Goal: Task Accomplishment & Management: Complete application form

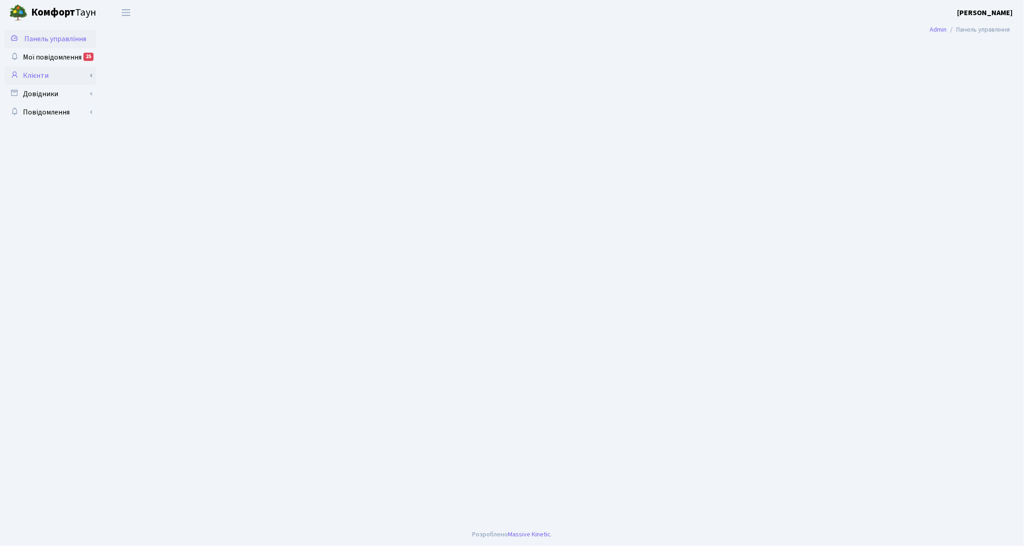
click at [28, 76] on link "Клієнти" at bounding box center [51, 75] width 92 height 18
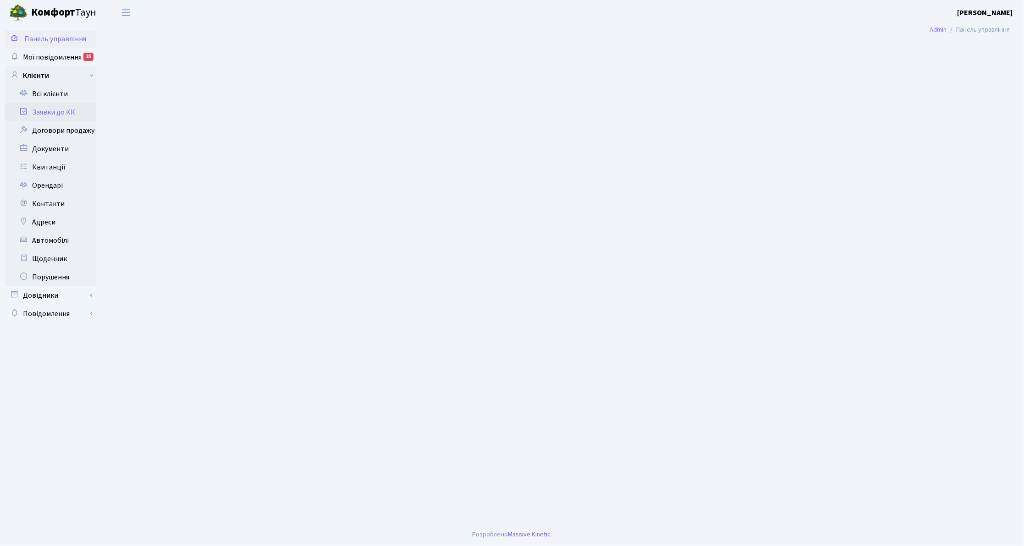
click at [34, 109] on link "Заявки до КК" at bounding box center [51, 112] width 92 height 18
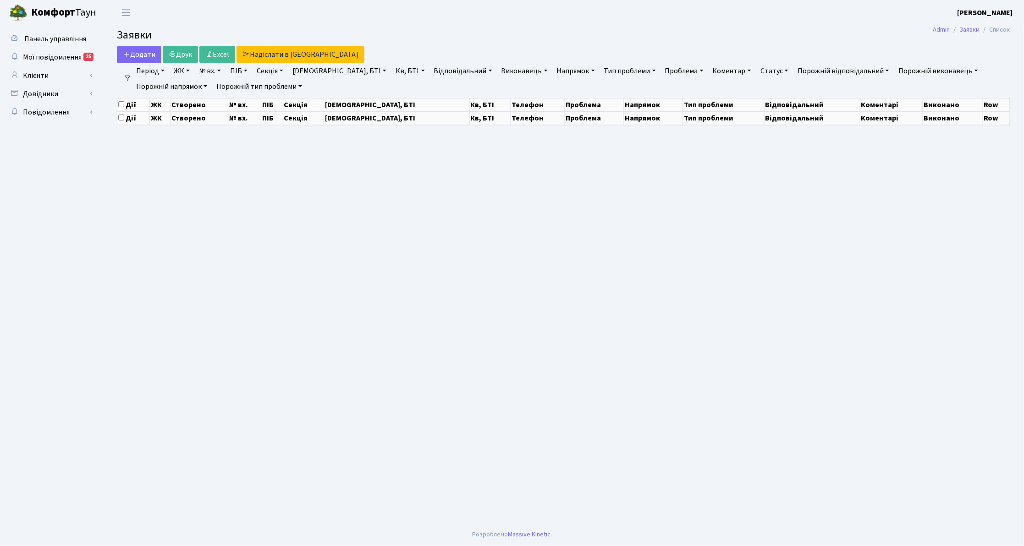
select select "25"
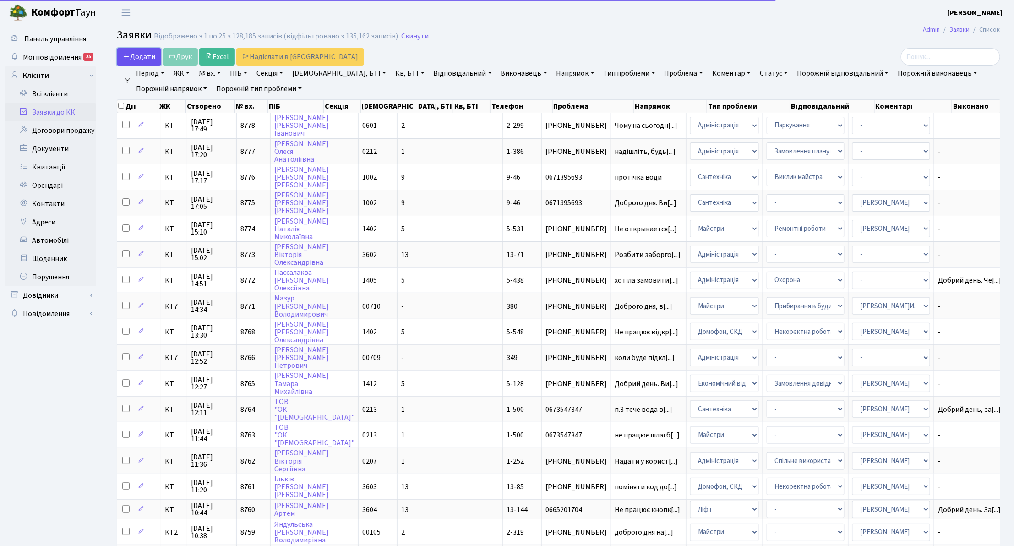
click at [151, 60] on span "Додати" at bounding box center [139, 57] width 33 height 10
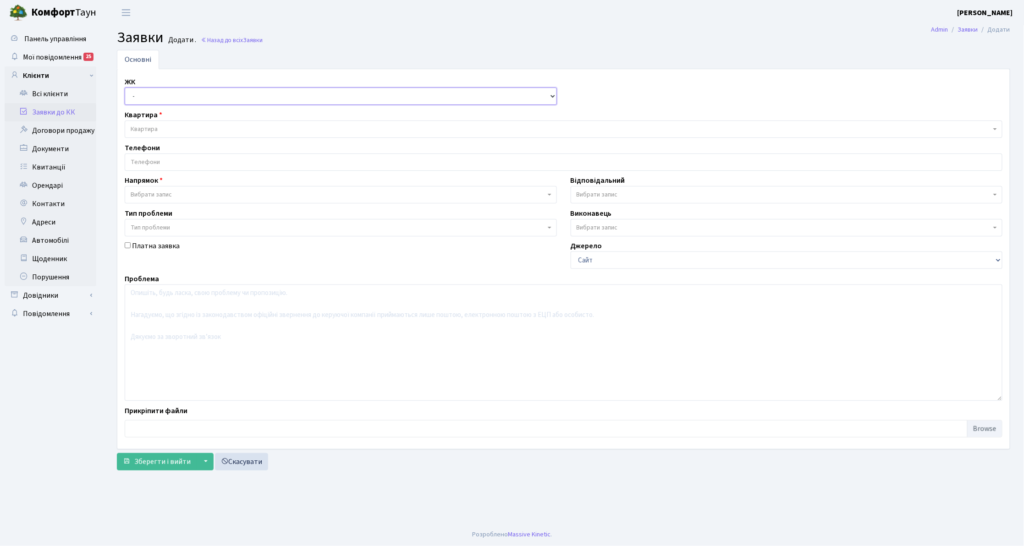
click at [132, 94] on select "- КТ, вул. Регенераторна, 4 КТ2, просп. Соборності, 17 КТ3, вул. Березнева, 16 …" at bounding box center [341, 96] width 432 height 17
select select "271"
click at [125, 88] on select "- КТ, вул. Регенераторна, 4 КТ2, просп. Соборності, 17 КТ3, вул. Березнева, 16 …" at bounding box center [341, 96] width 432 height 17
select select
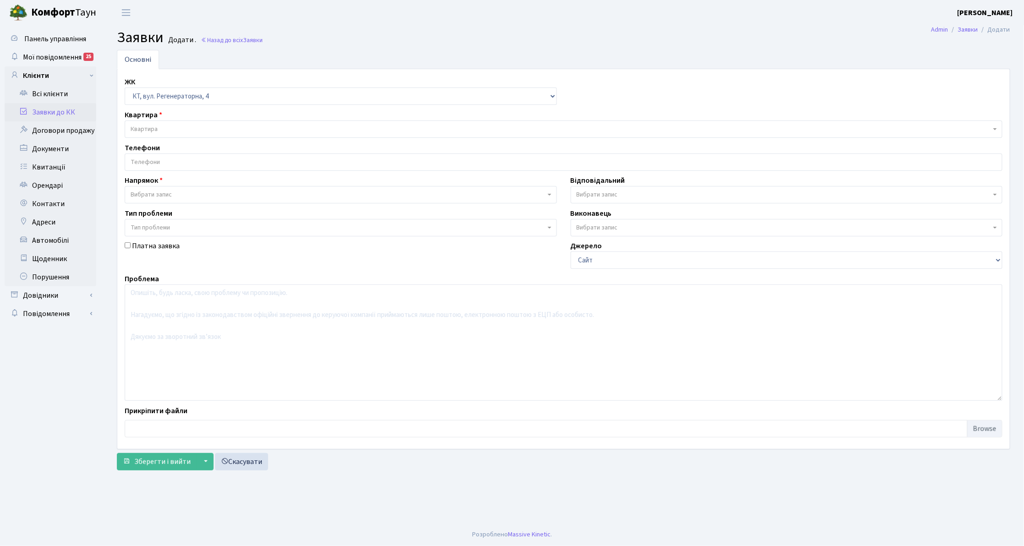
click at [154, 126] on span "Квартира" at bounding box center [144, 129] width 27 height 9
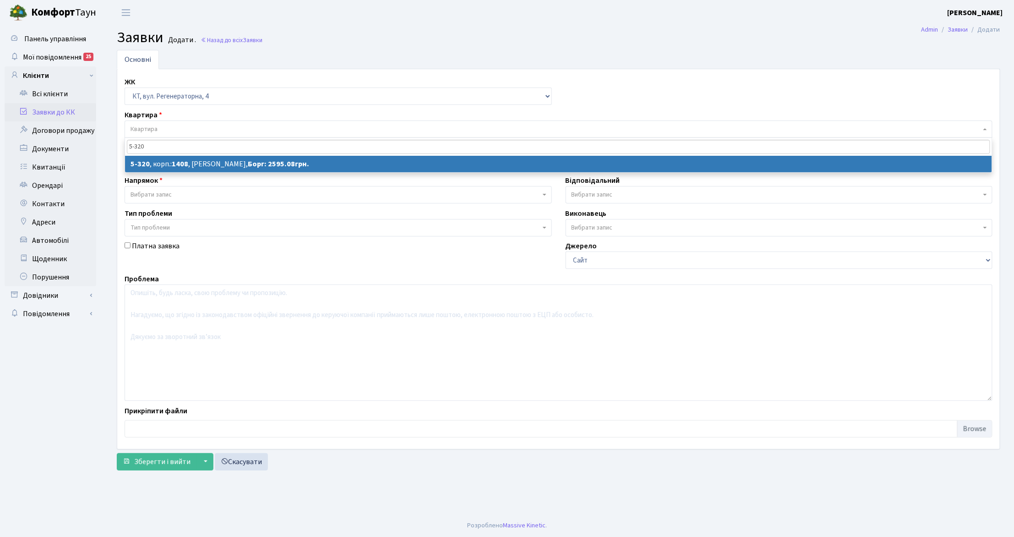
type input "5-320"
select select
select select "2243"
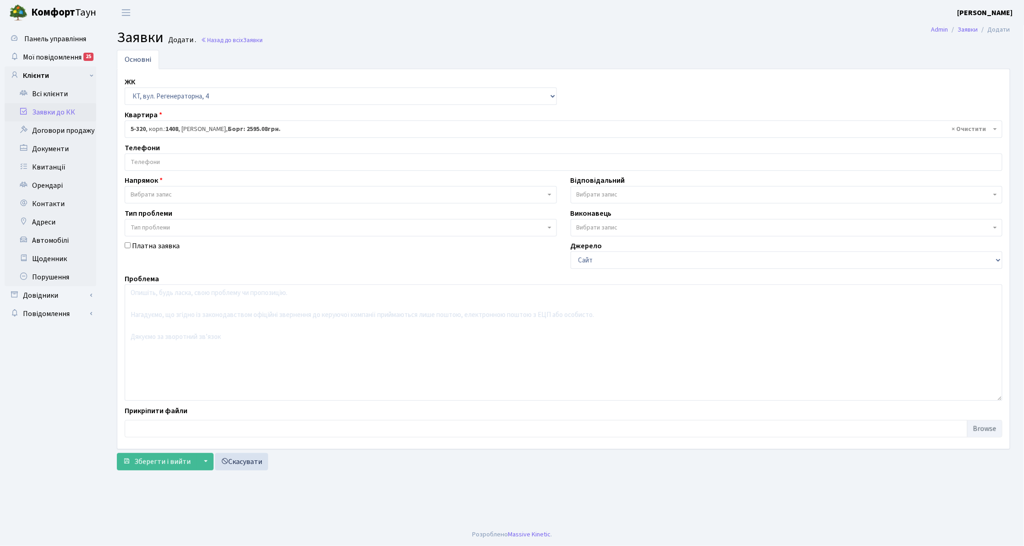
click at [146, 160] on input "search" at bounding box center [563, 162] width 877 height 16
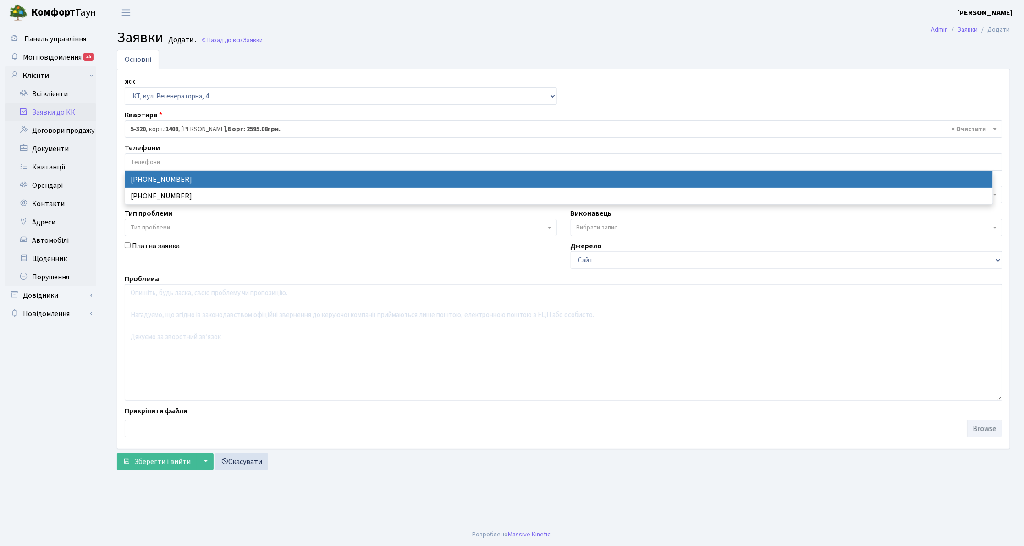
select select "47931"
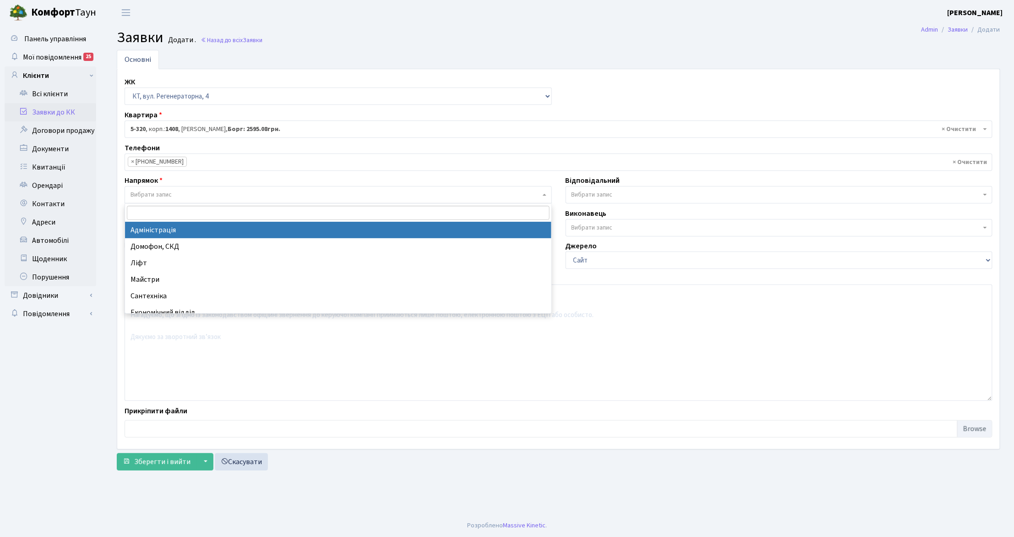
click at [149, 196] on span "Вибрати запис" at bounding box center [151, 194] width 41 height 9
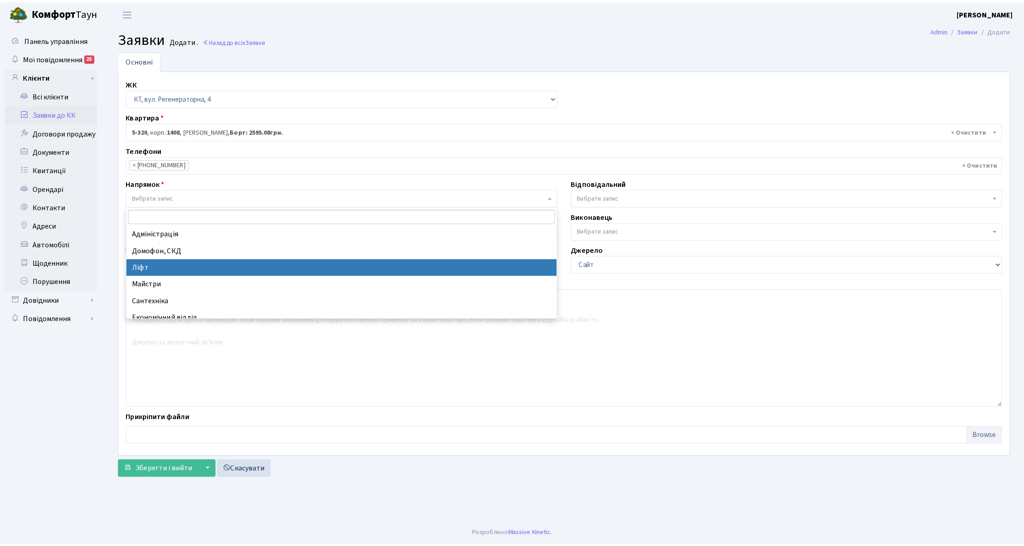
scroll to position [61, 0]
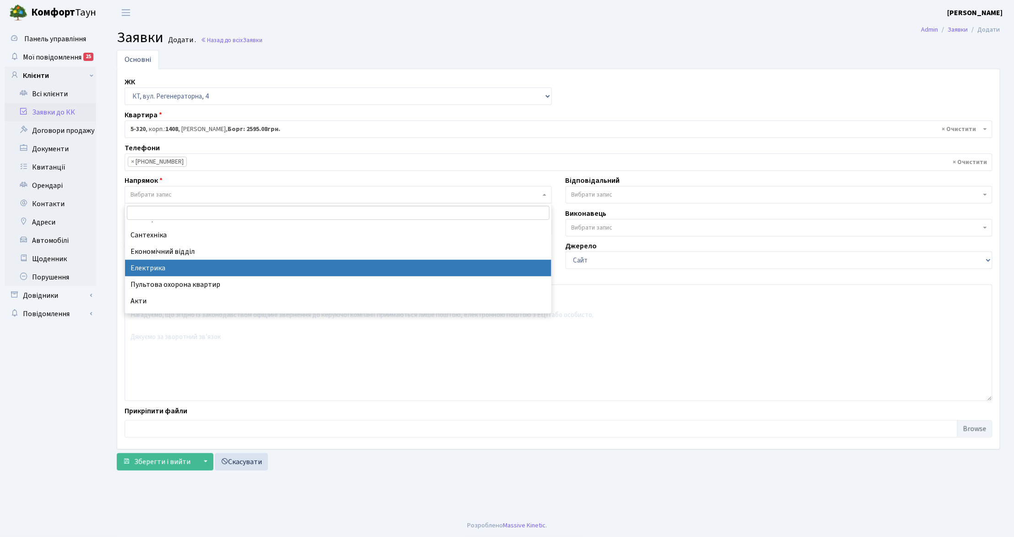
select select "3"
select select
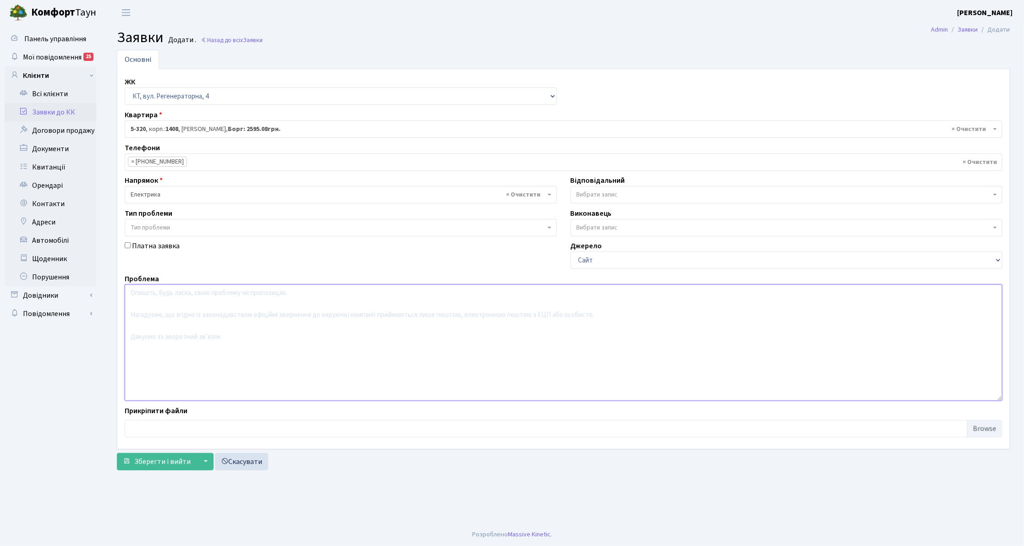
click at [164, 323] on textarea at bounding box center [563, 343] width 877 height 116
type textarea "26-27 паркинг освітити сходові клітини на 1,2 поверху"
click at [591, 193] on span "Вибрати запис" at bounding box center [596, 194] width 41 height 9
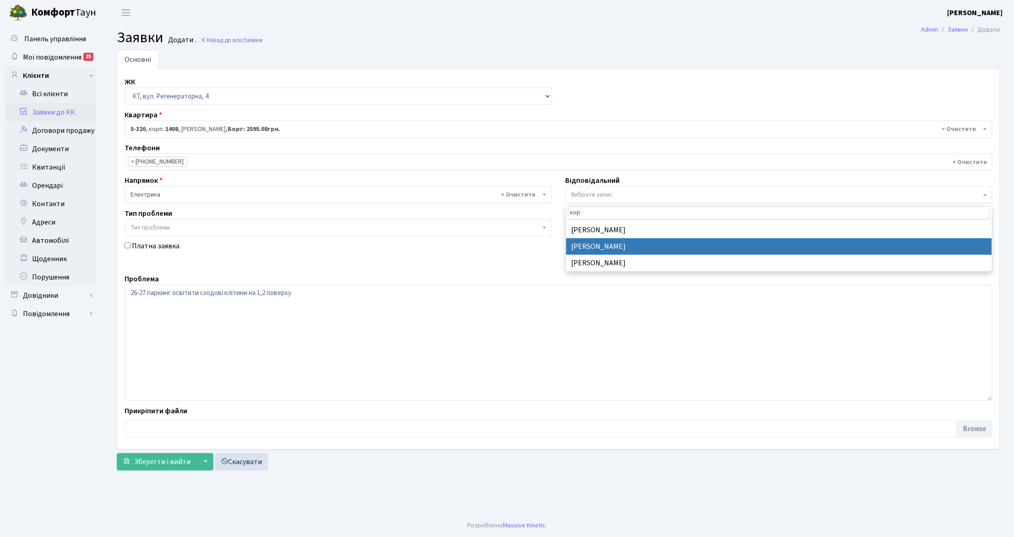
type input "кор"
select select "22"
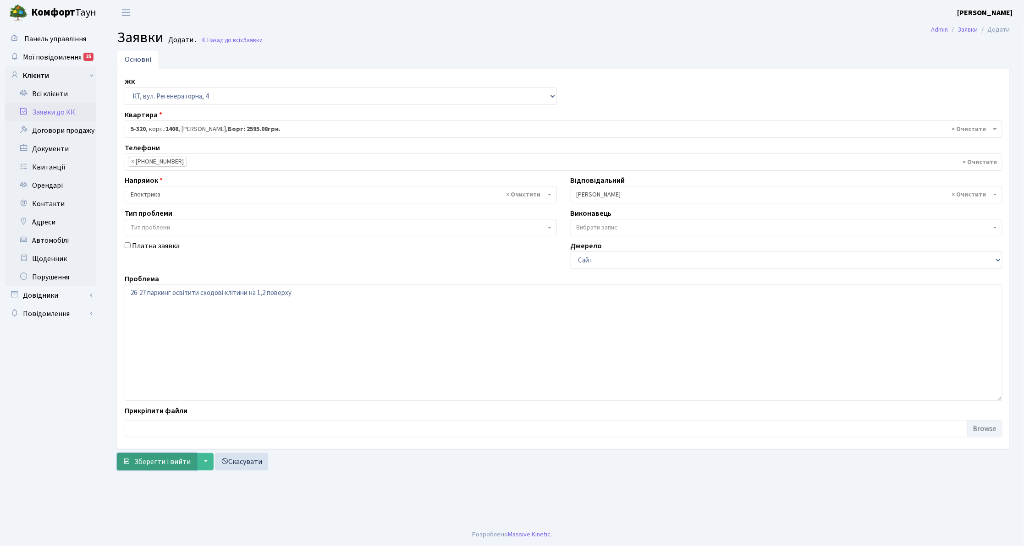
click at [159, 462] on span "Зберегти і вийти" at bounding box center [162, 462] width 56 height 10
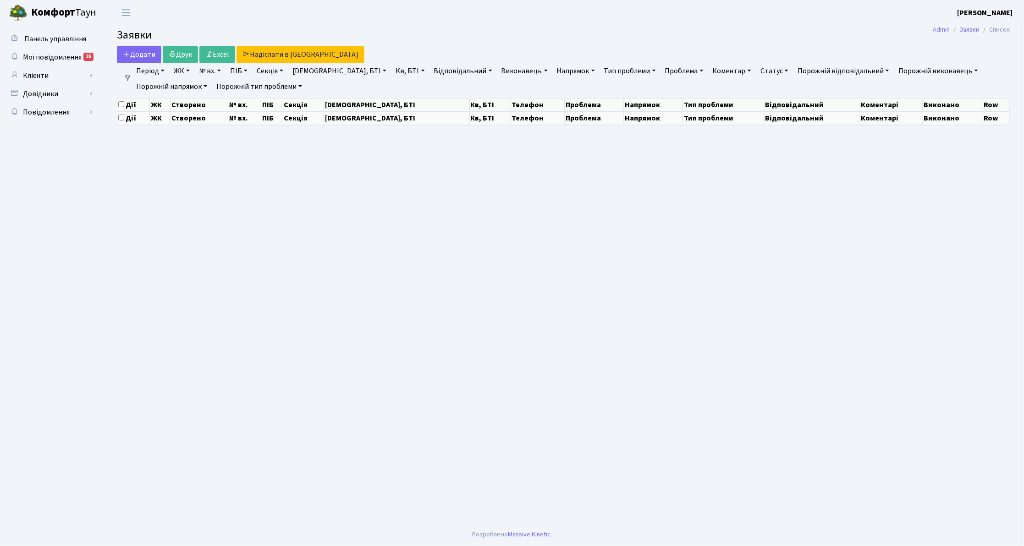
select select "25"
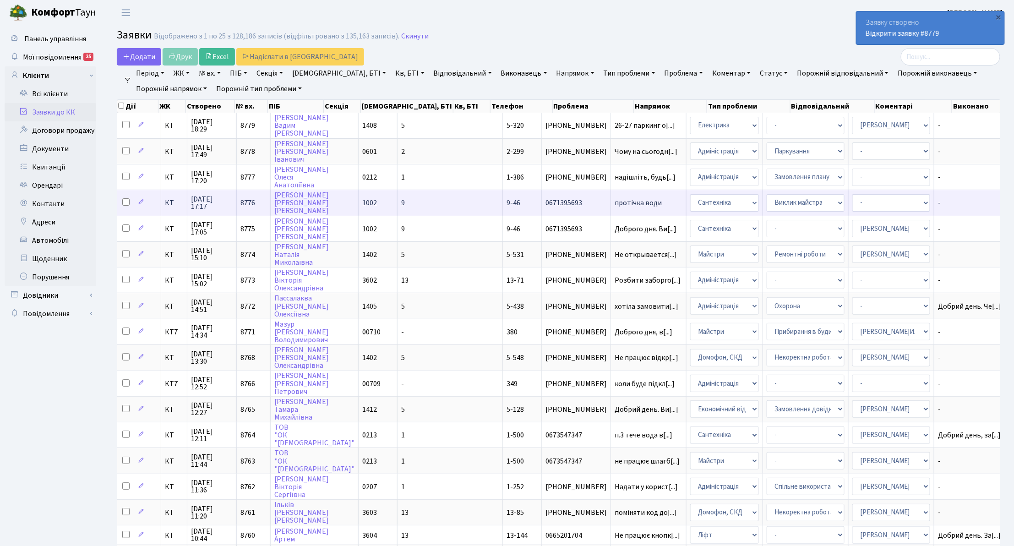
click at [615, 200] on span "протічка води" at bounding box center [649, 202] width 68 height 7
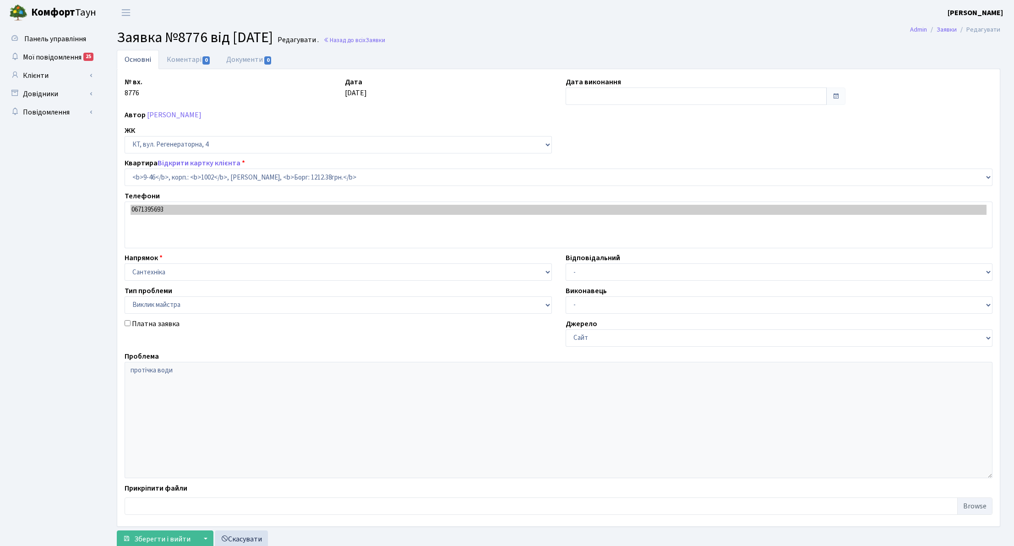
select select "6500"
select select "29"
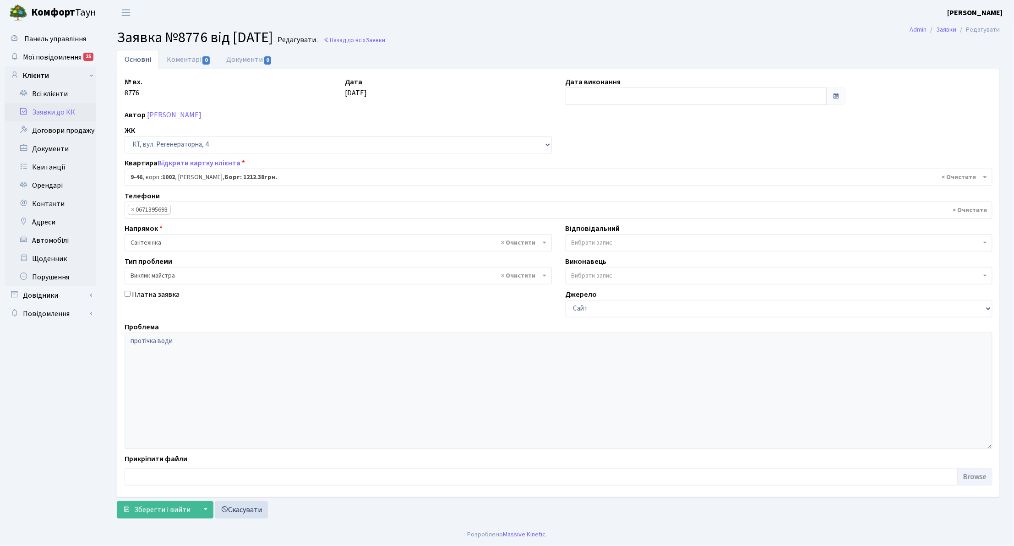
click at [153, 206] on li "× 0671395693" at bounding box center [149, 210] width 43 height 10
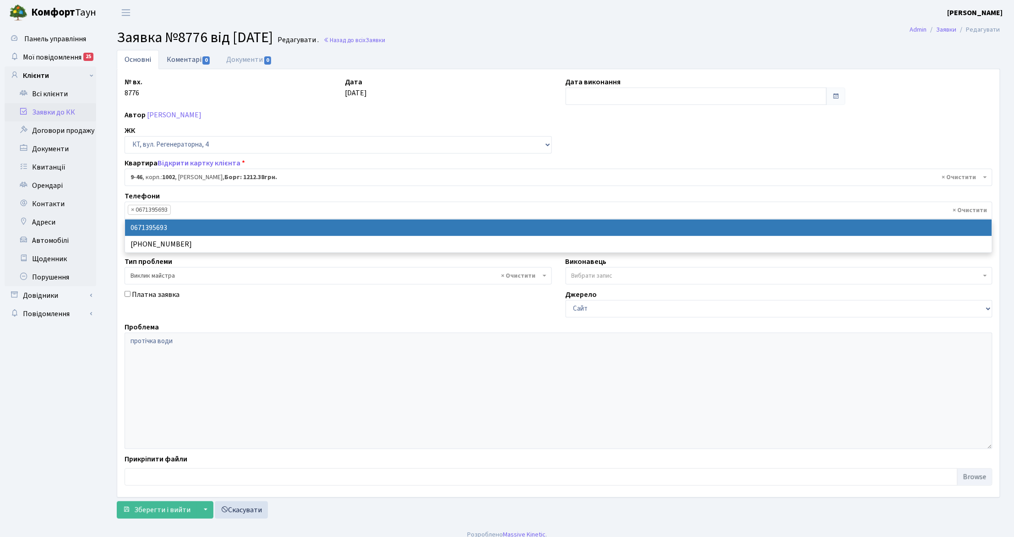
click at [189, 60] on link "Коментарі 0" at bounding box center [189, 59] width 60 height 19
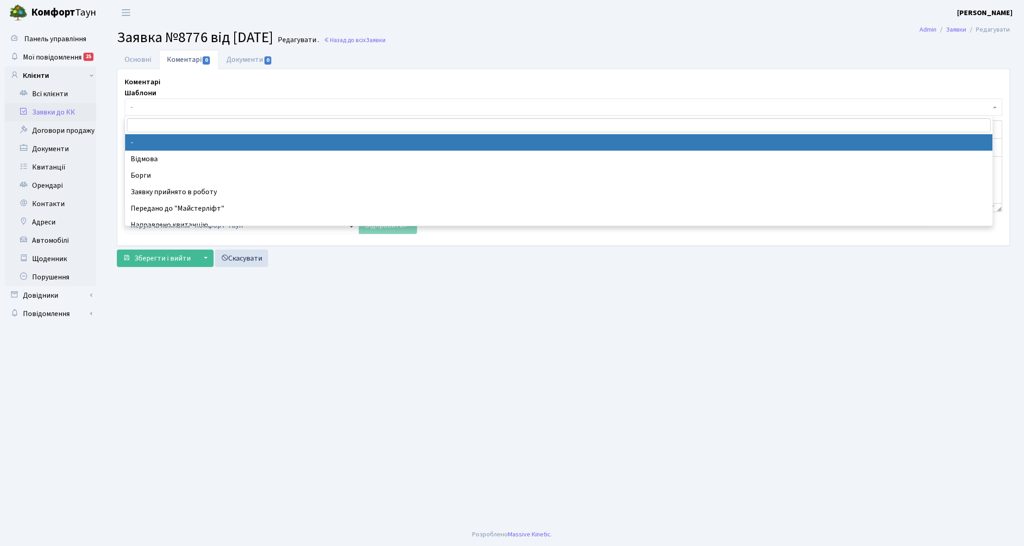
click at [160, 103] on span "-" at bounding box center [563, 107] width 877 height 17
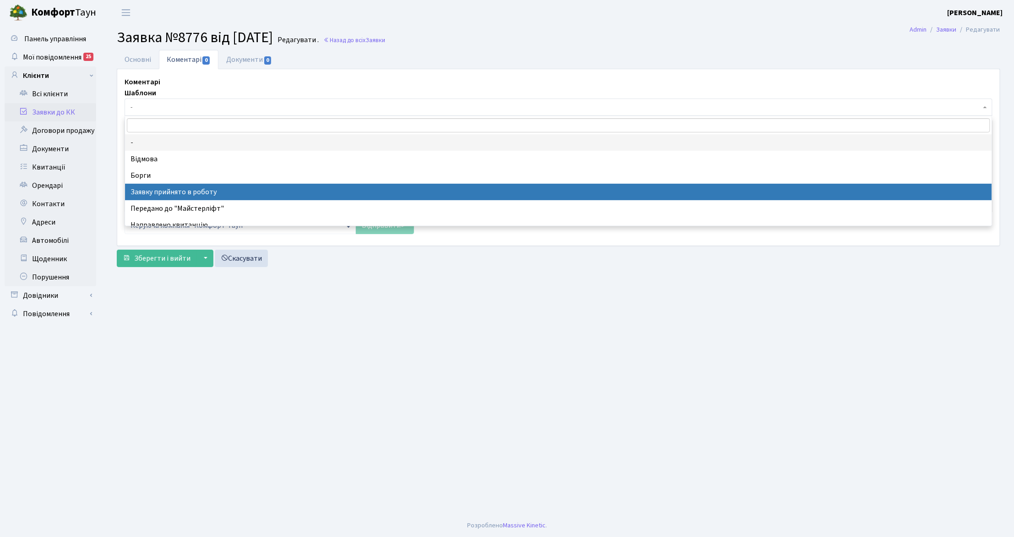
drag, startPoint x: 187, startPoint y: 197, endPoint x: 72, endPoint y: 42, distance: 192.3
select select "7"
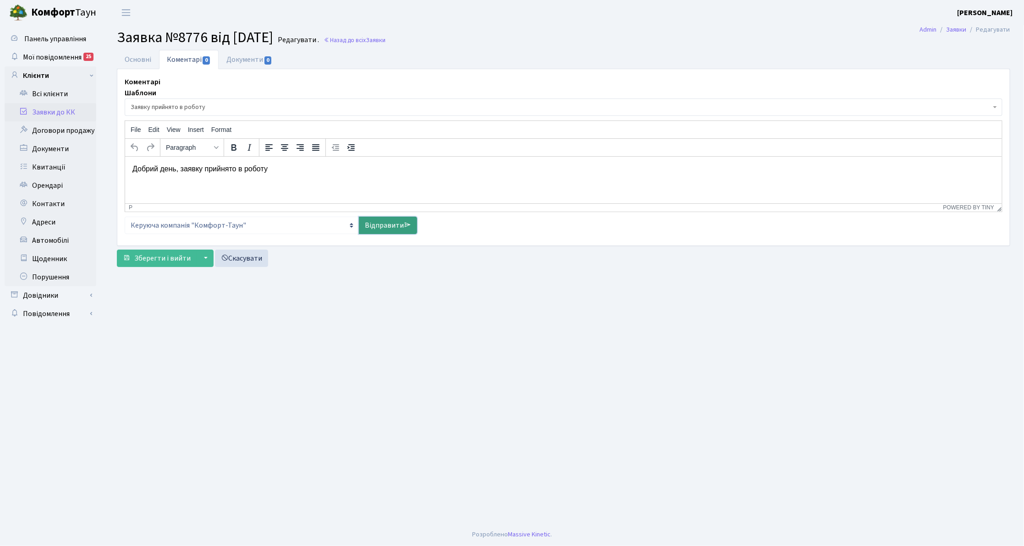
click at [371, 224] on link "Відправити" at bounding box center [388, 225] width 58 height 17
select select
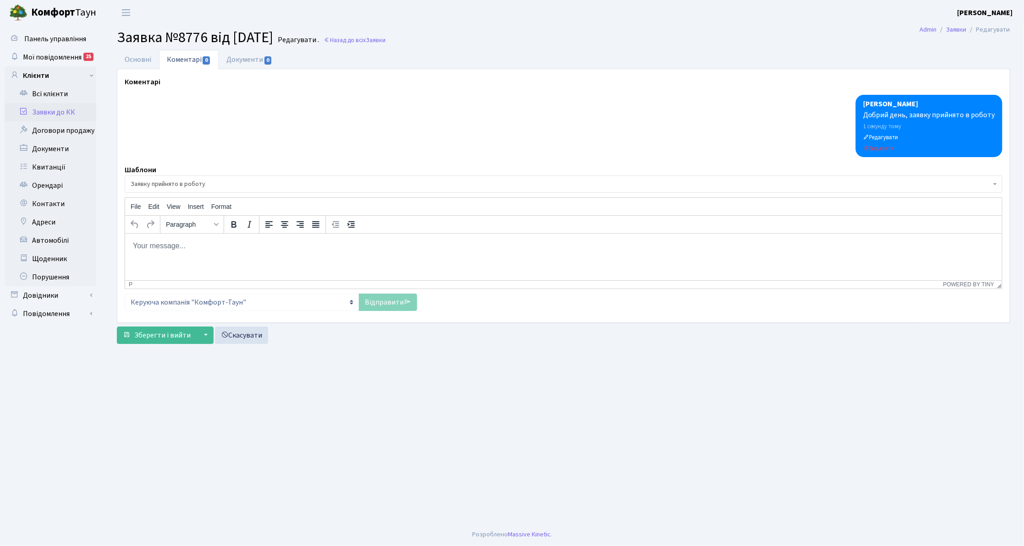
click at [274, 254] on html at bounding box center [563, 245] width 877 height 25
click at [382, 299] on link "Відправити" at bounding box center [388, 302] width 58 height 17
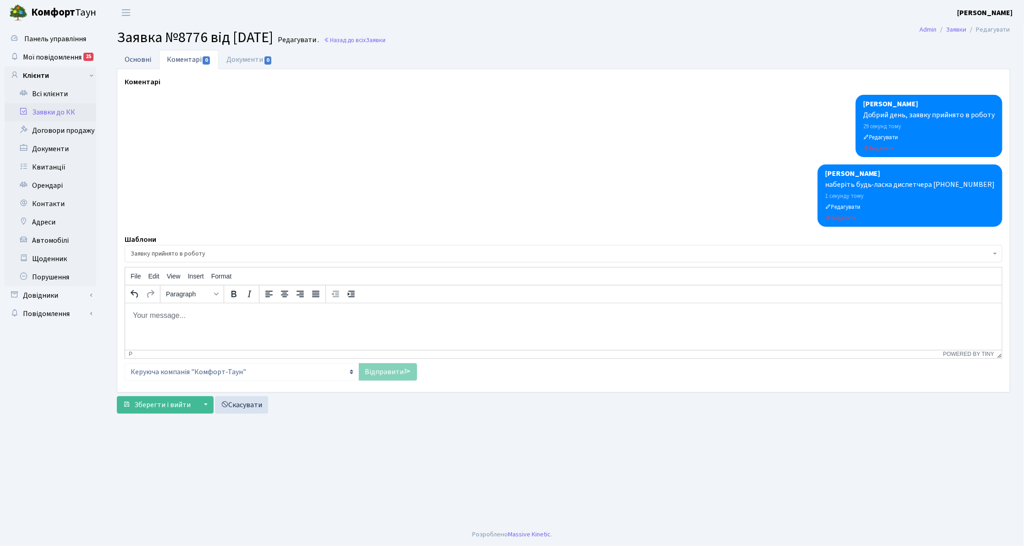
click at [142, 65] on link "Основні" at bounding box center [138, 59] width 42 height 19
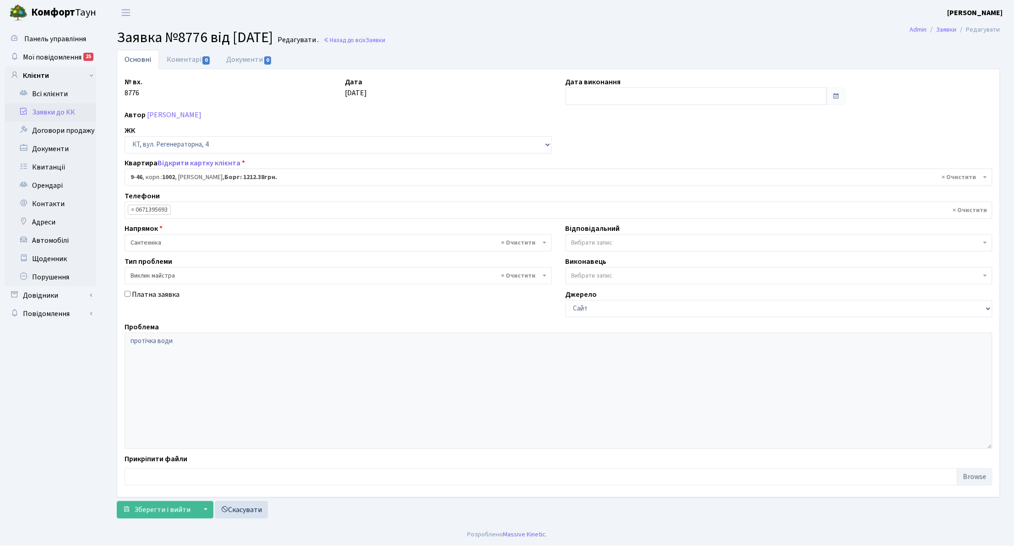
click at [85, 110] on link "Заявки до КК" at bounding box center [51, 112] width 92 height 18
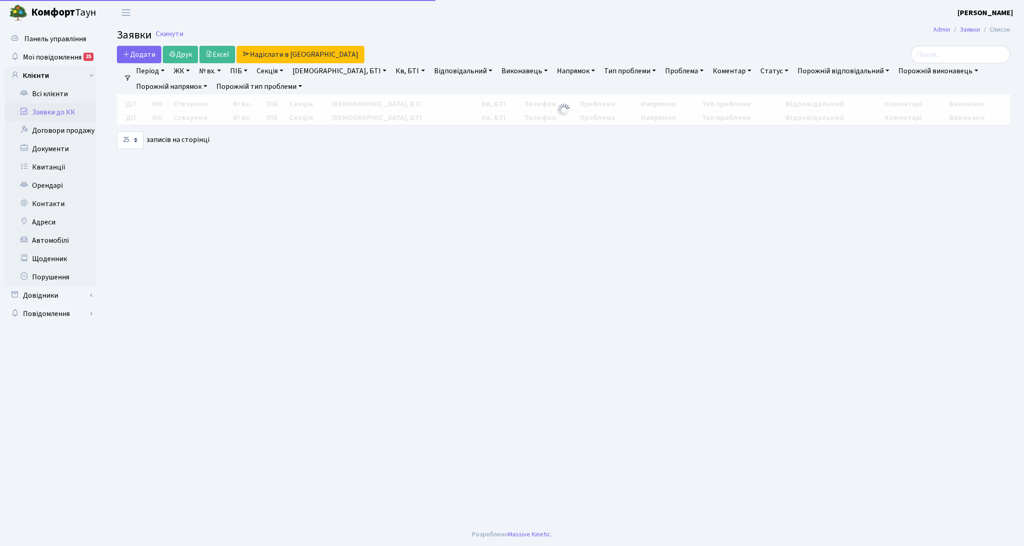
select select "25"
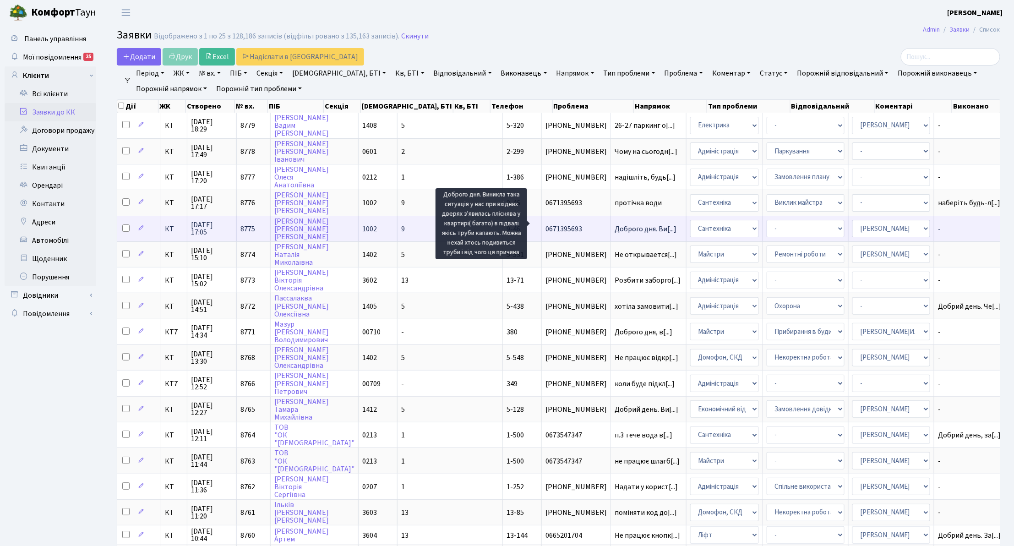
click at [615, 224] on span "Доброго дня. Ви[...]" at bounding box center [646, 229] width 62 height 10
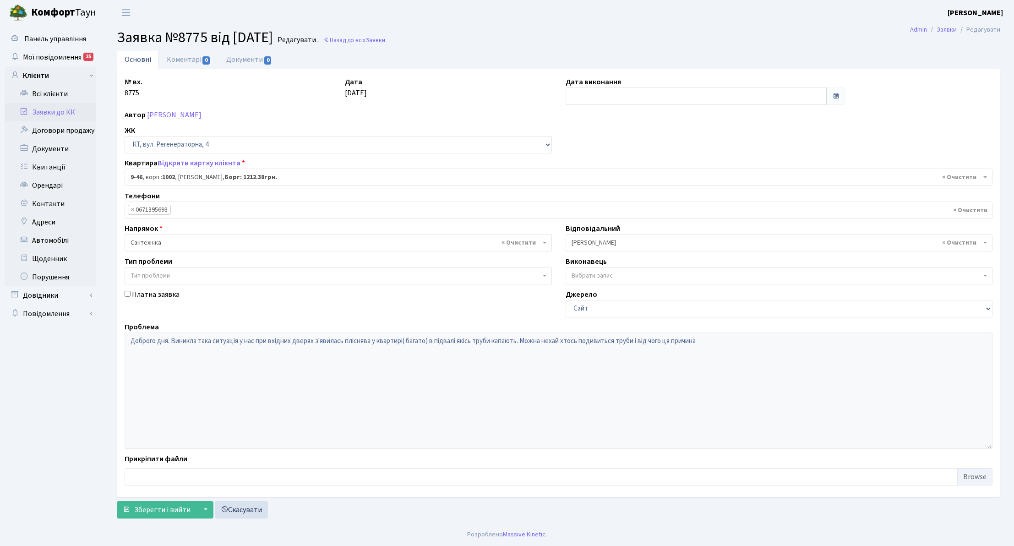
select select "6500"
click at [195, 59] on link "Коментарі 0" at bounding box center [189, 59] width 60 height 19
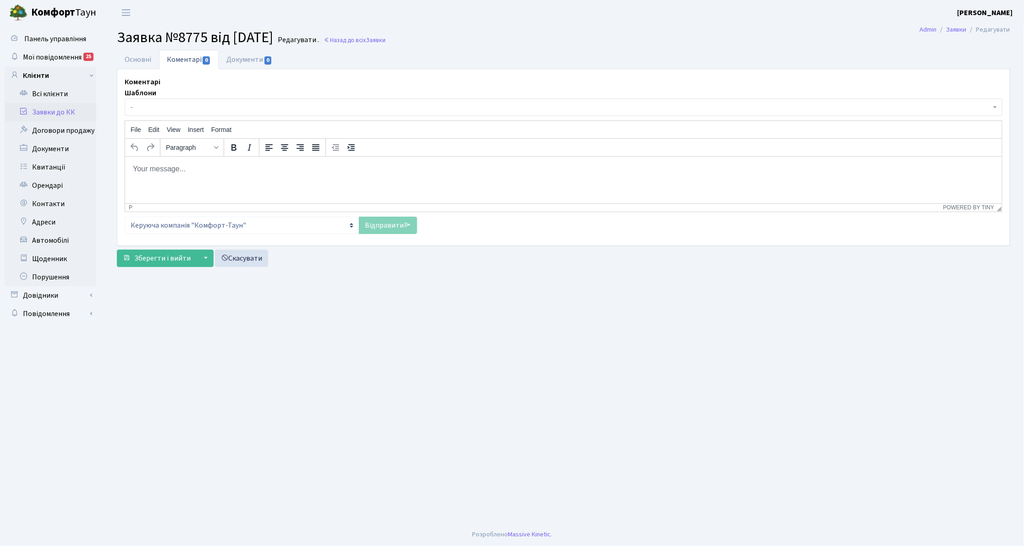
click at [186, 115] on span "-" at bounding box center [563, 107] width 877 height 17
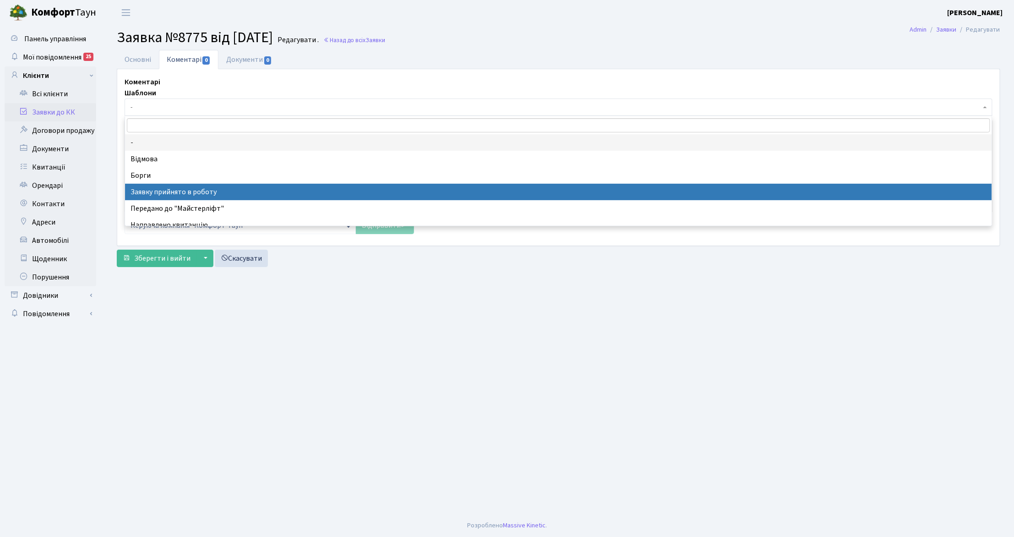
select select "7"
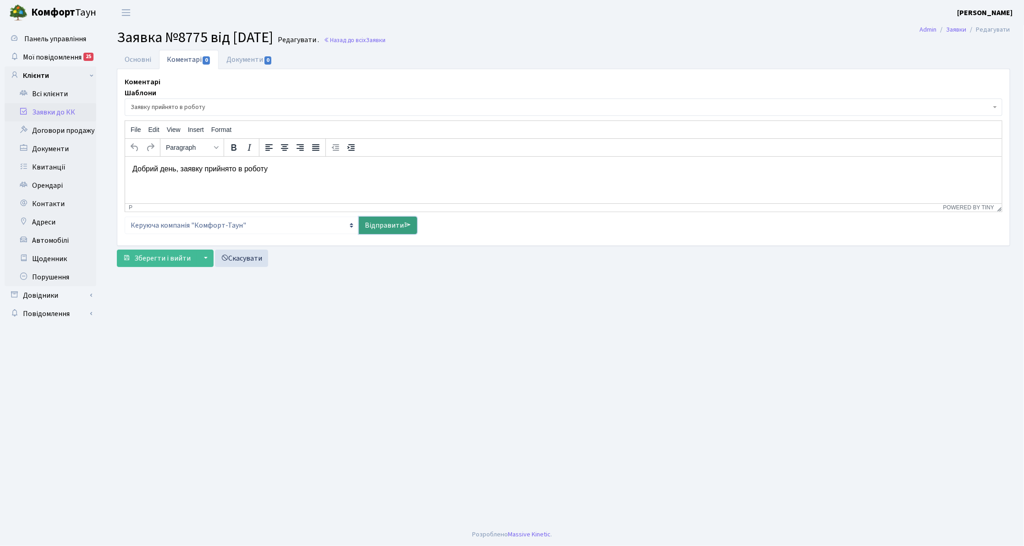
click at [373, 225] on link "Відправити" at bounding box center [388, 225] width 58 height 17
select select
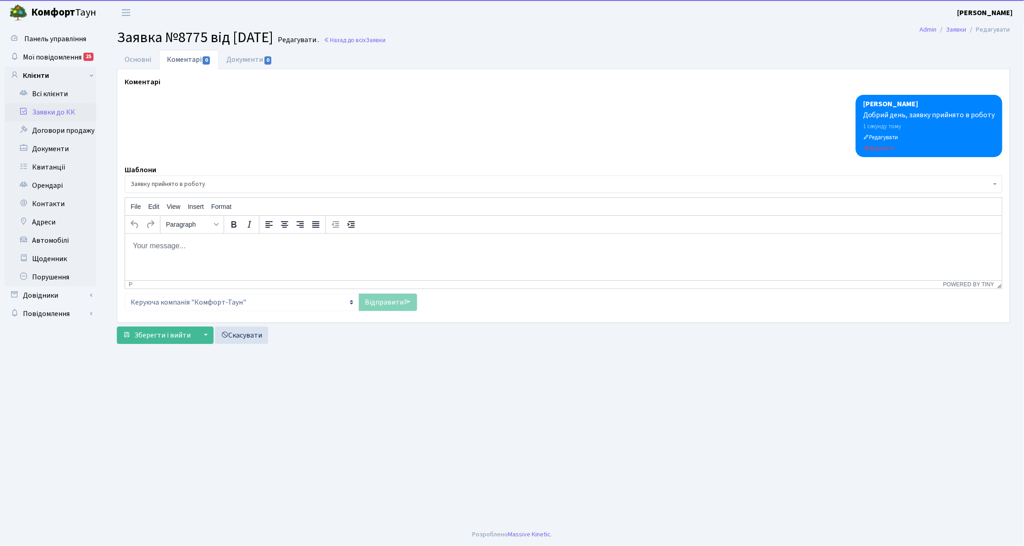
click at [62, 116] on link "Заявки до КК" at bounding box center [51, 112] width 92 height 18
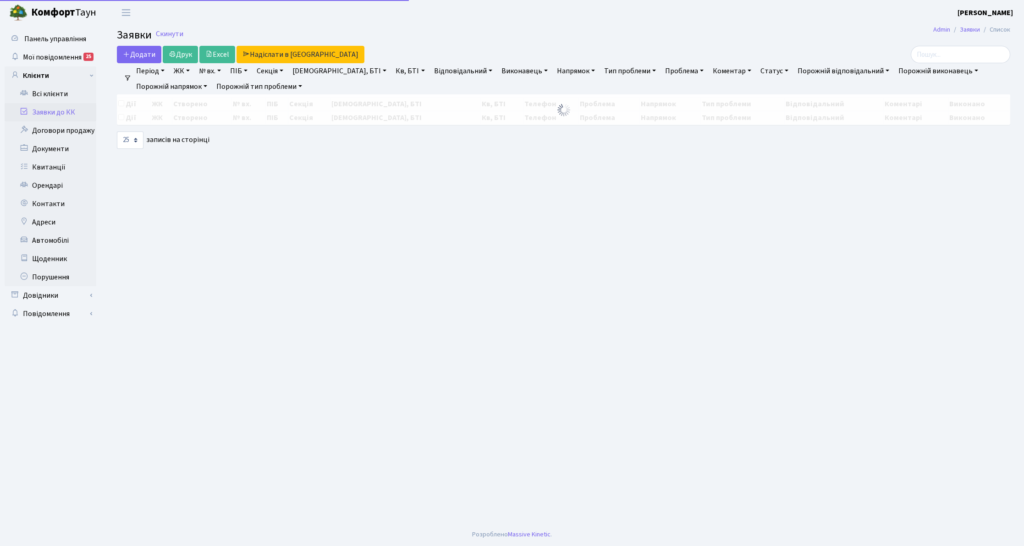
select select "25"
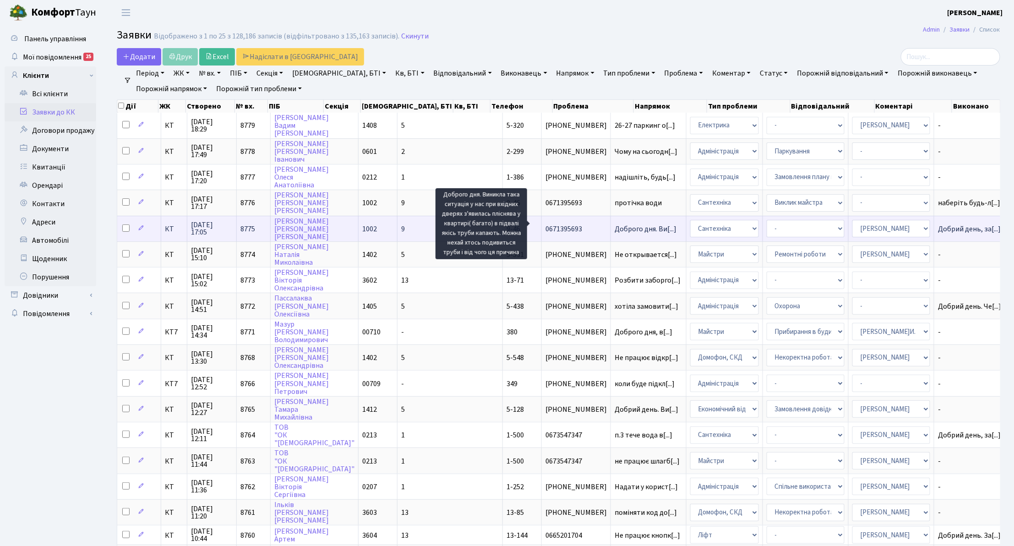
click at [615, 225] on span "Доброго дня. Ви[...]" at bounding box center [646, 229] width 62 height 10
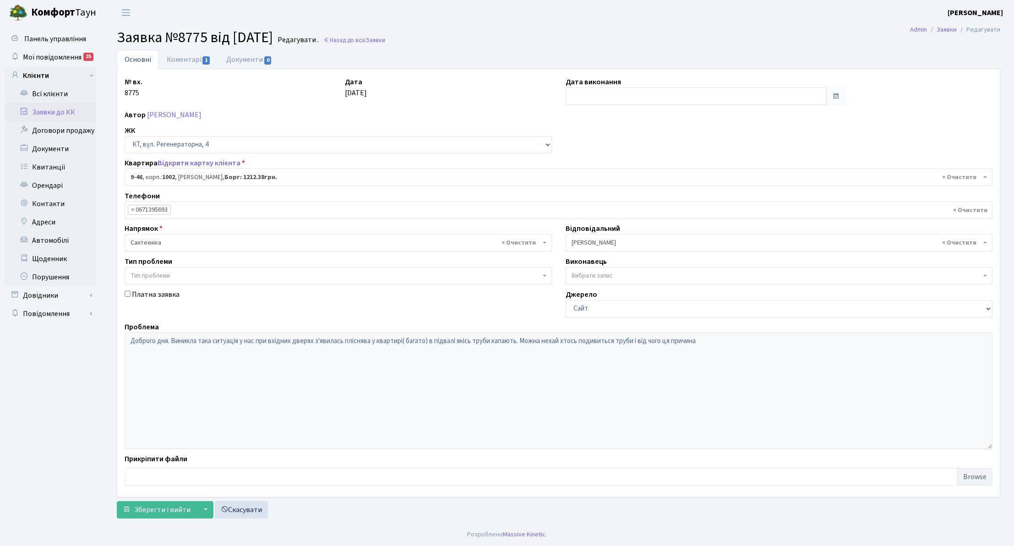
select select "6500"
click at [195, 57] on link "Коментарі 1" at bounding box center [189, 59] width 60 height 19
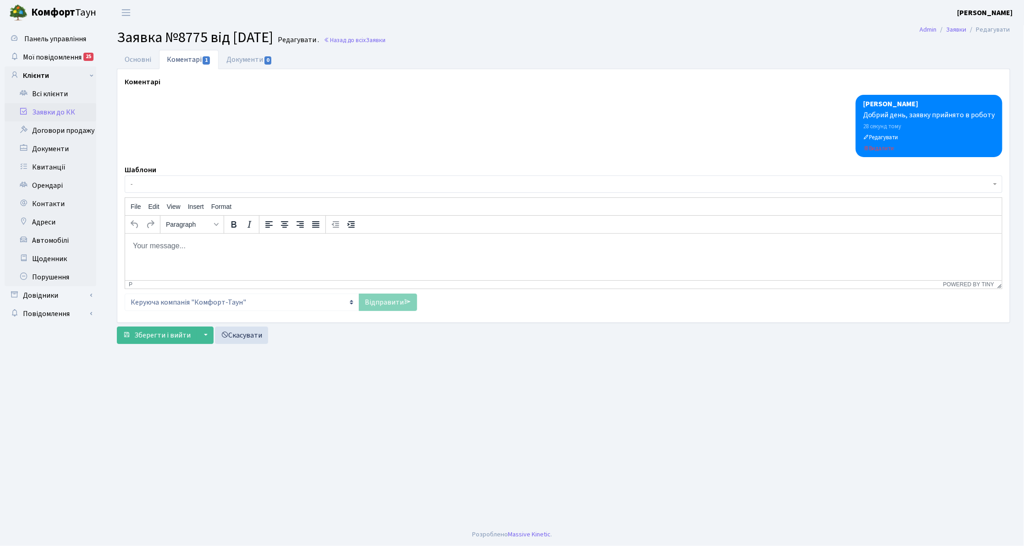
click at [71, 111] on link "Заявки до КК" at bounding box center [51, 112] width 92 height 18
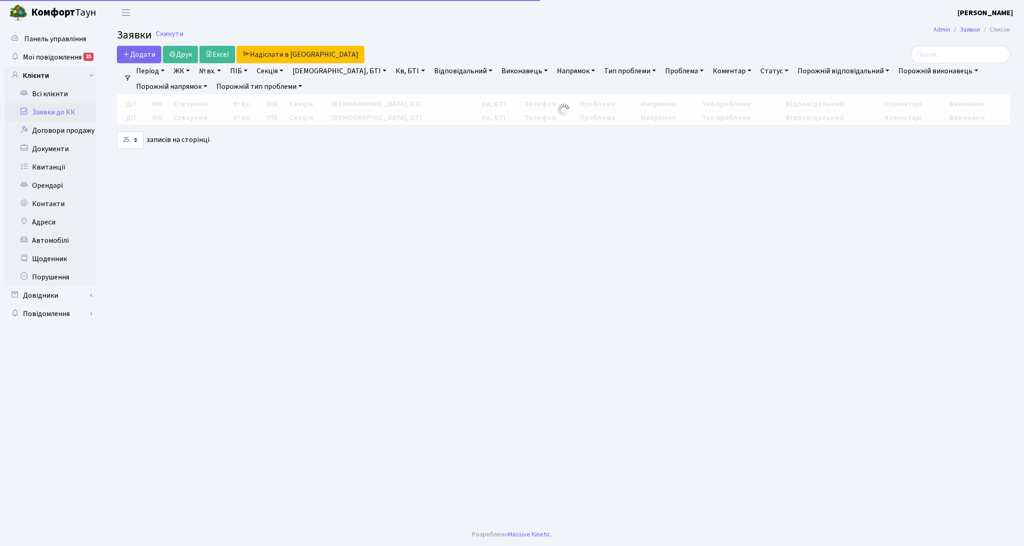
select select "25"
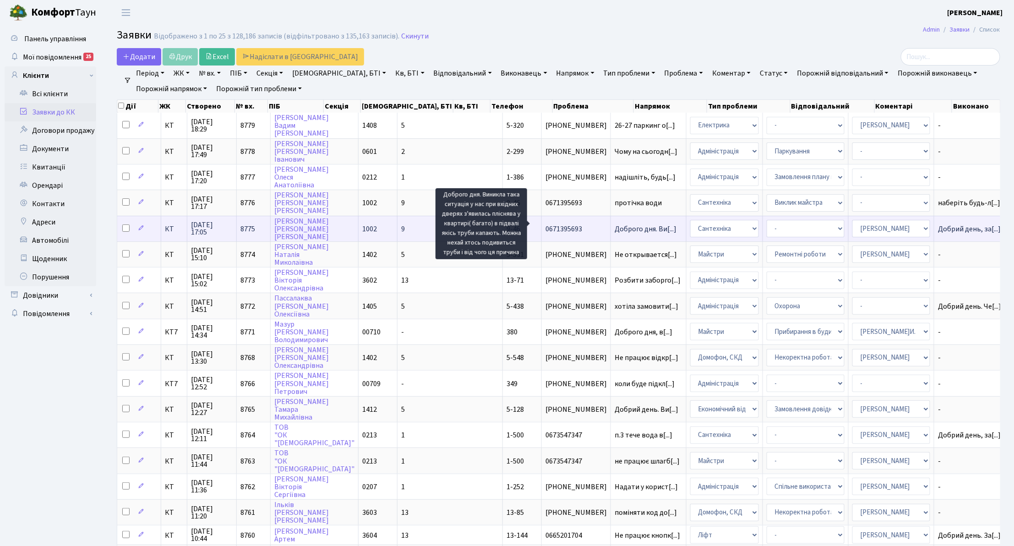
click at [615, 226] on span "Доброго дня. Ви[...]" at bounding box center [646, 229] width 62 height 10
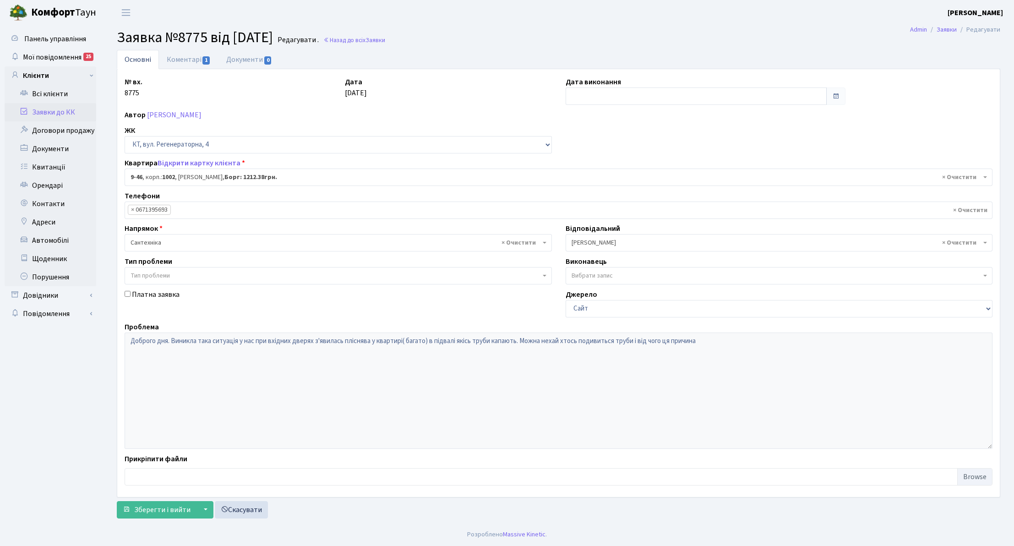
select select "6500"
